Goal: Navigation & Orientation: Find specific page/section

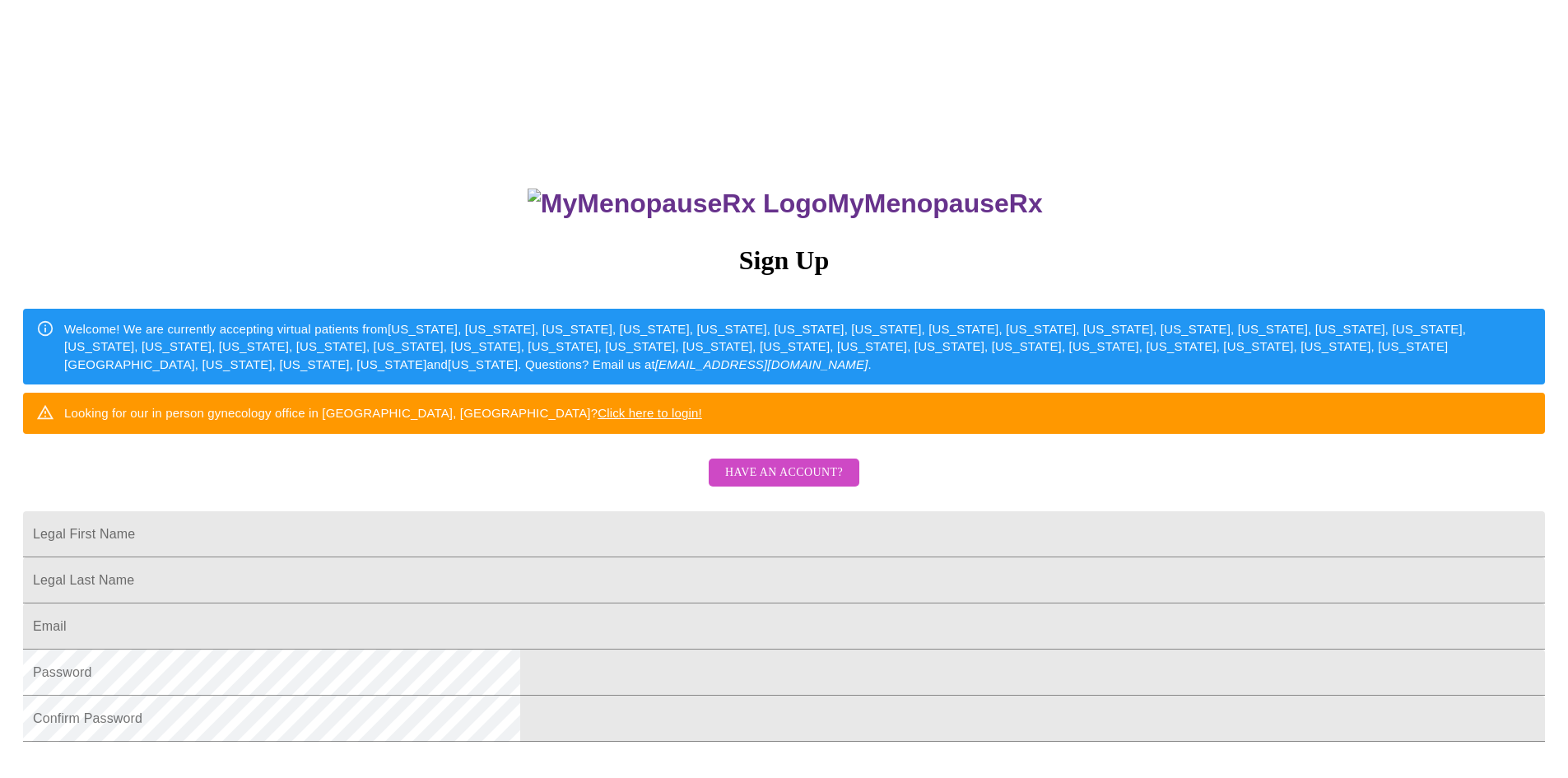
click at [780, 483] on span "Have an account?" at bounding box center [784, 473] width 117 height 21
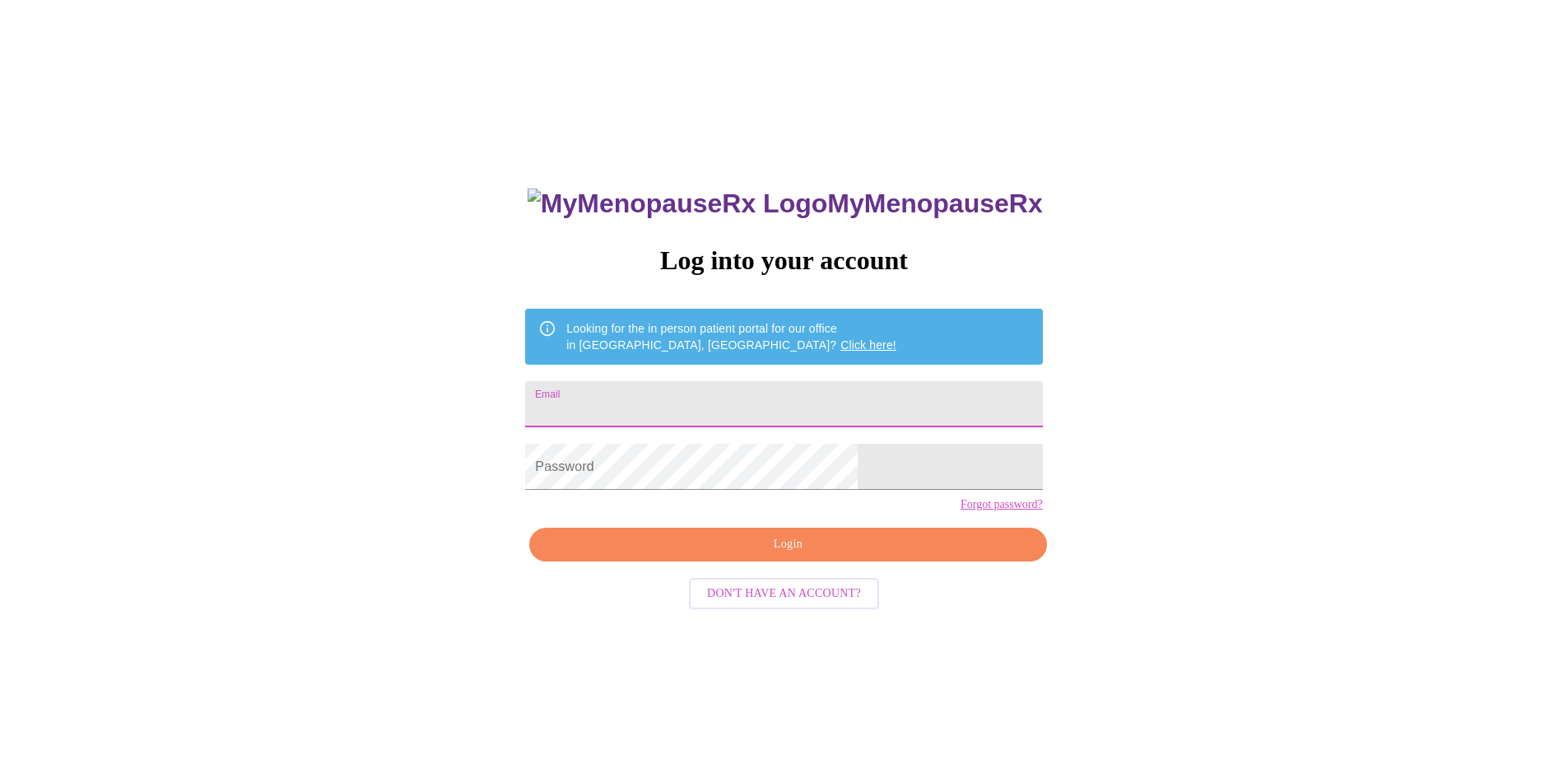
click at [679, 394] on input "Email" at bounding box center [784, 404] width 517 height 46
click at [643, 396] on input "Email" at bounding box center [784, 404] width 517 height 46
type input "[PERSON_NAME][EMAIL_ADDRESS][PERSON_NAME][PERSON_NAME][DOMAIN_NAME]"
click at [792, 554] on span "Login" at bounding box center [787, 544] width 479 height 21
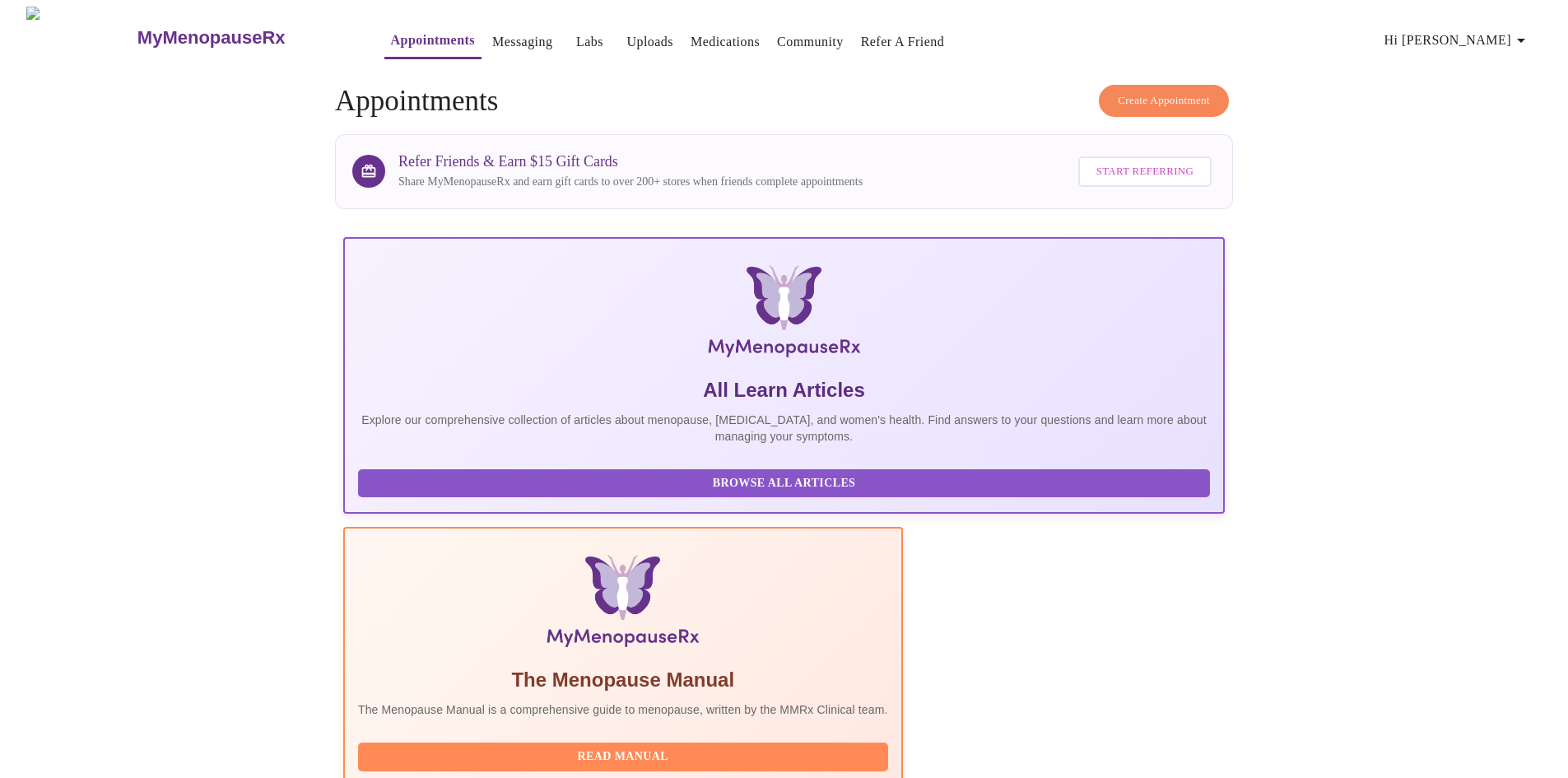
click at [492, 37] on link "Messaging" at bounding box center [522, 41] width 60 height 23
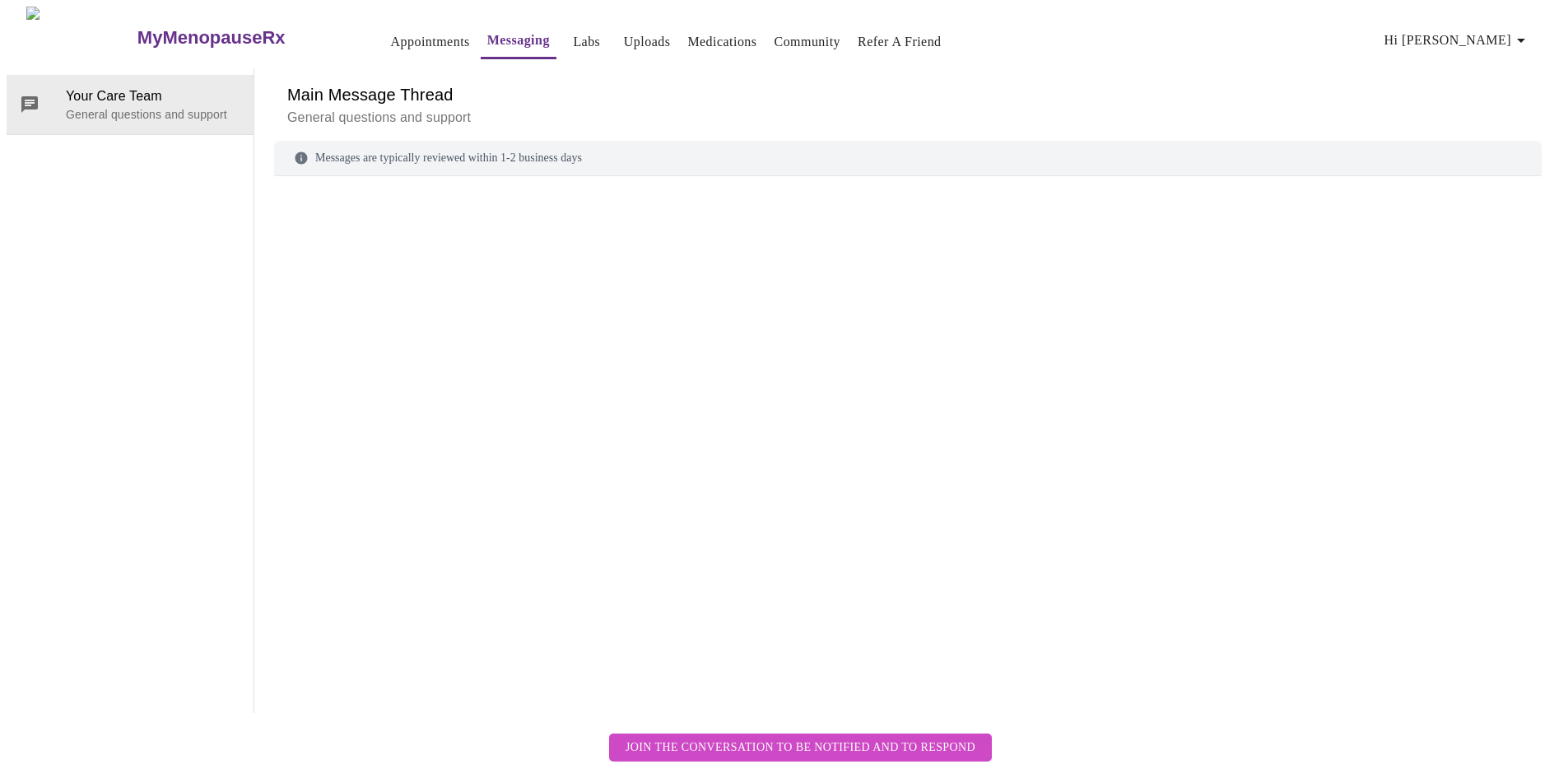
scroll to position [62, 0]
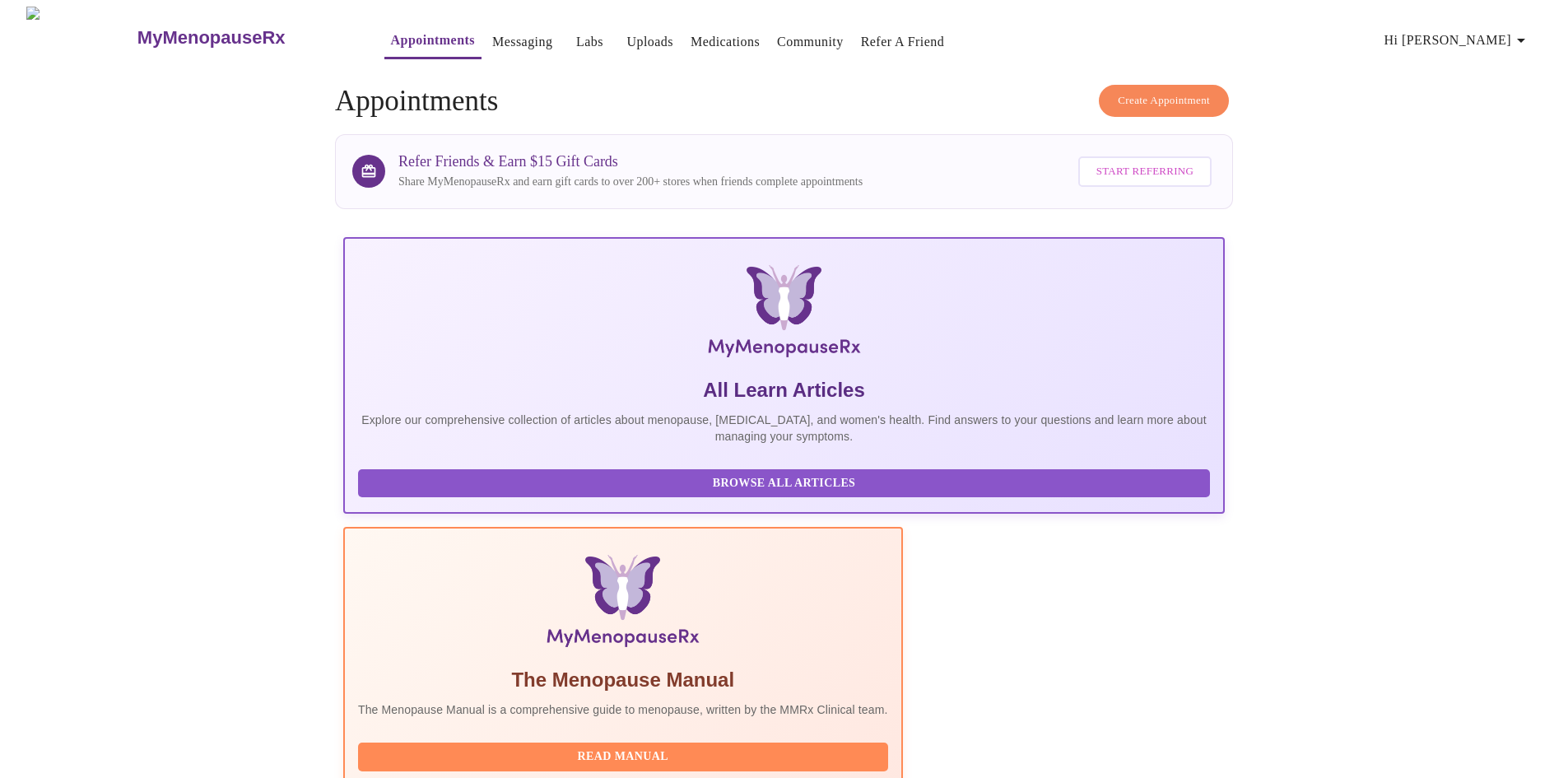
click at [627, 32] on link "Uploads" at bounding box center [650, 41] width 47 height 23
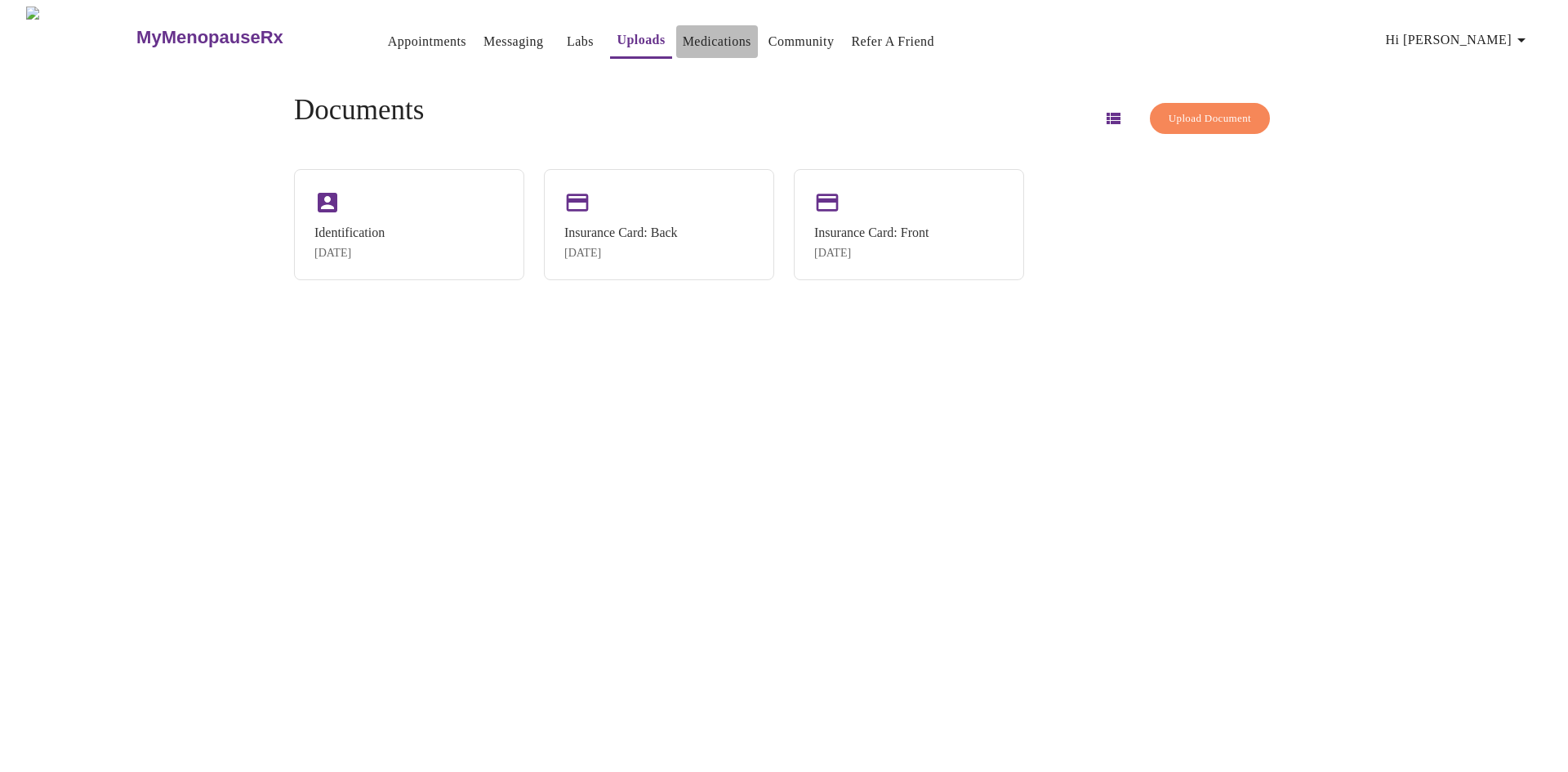
click at [682, 32] on link "Medications" at bounding box center [717, 41] width 69 height 23
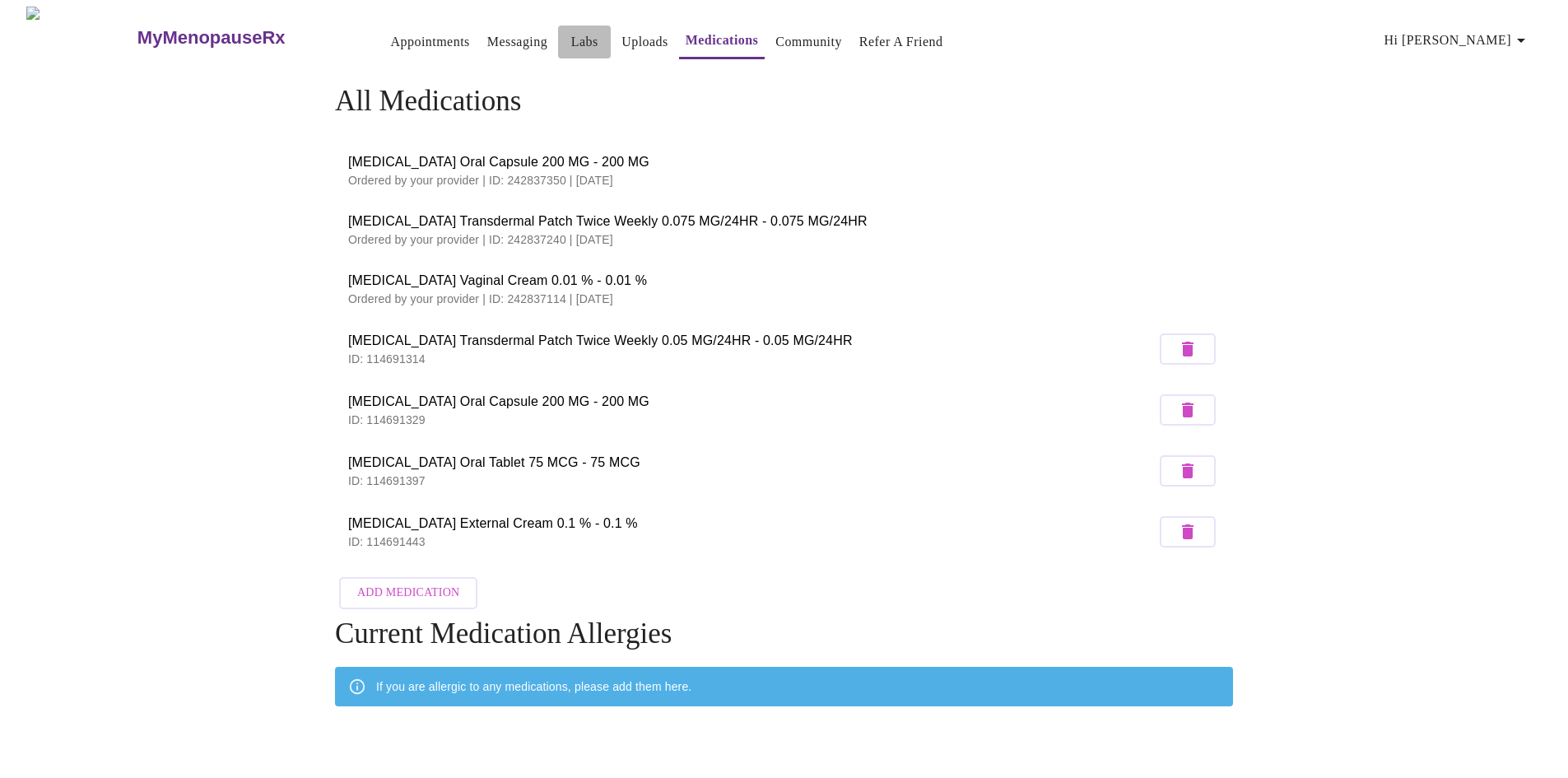
click at [571, 30] on link "Labs" at bounding box center [584, 41] width 27 height 23
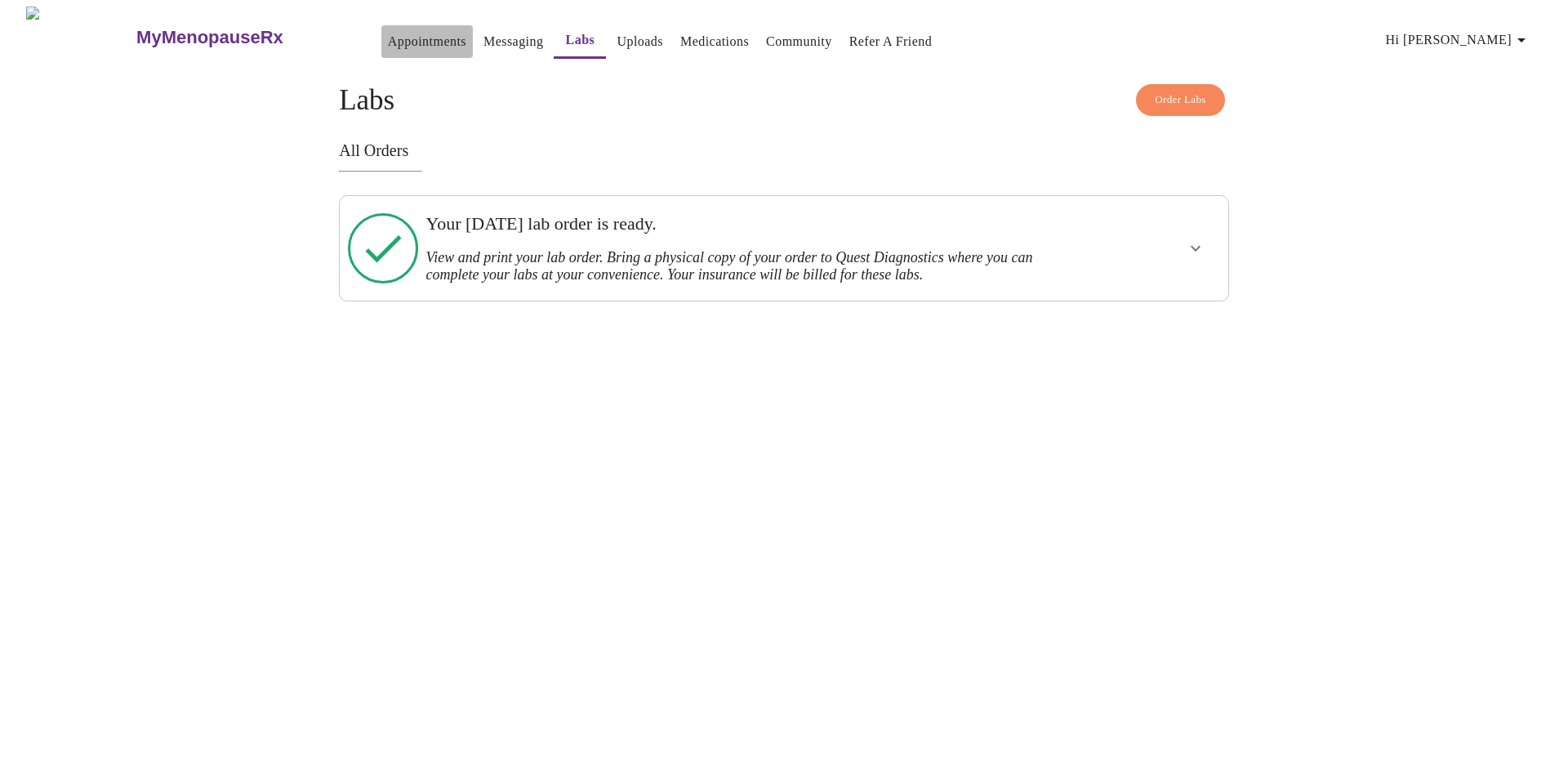
click at [388, 35] on link "Appointments" at bounding box center [427, 41] width 78 height 23
